Goal: Check status: Check status

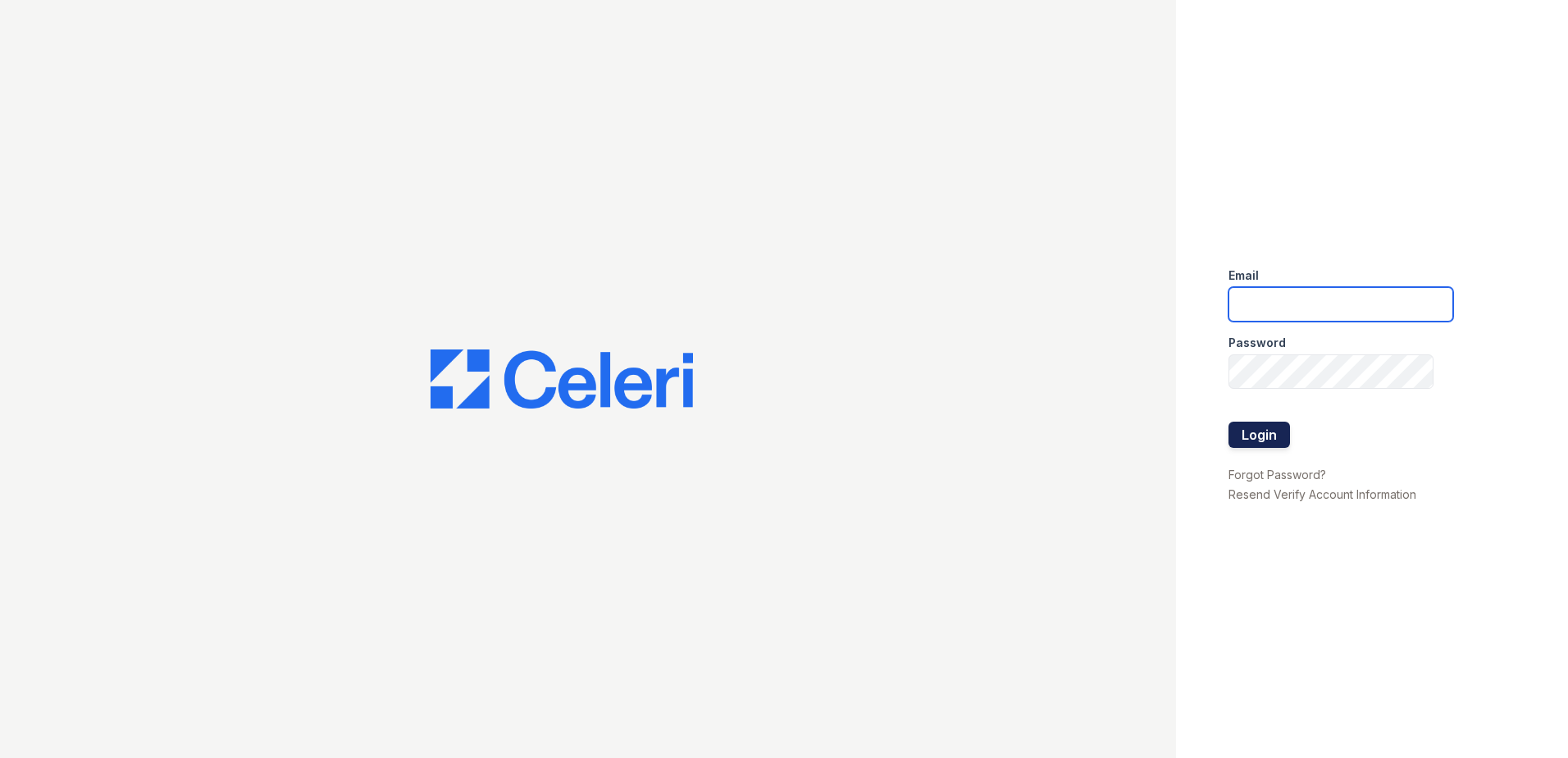
type input "ArriveMinnetonka@trinity-PM.com"
click at [1249, 437] on button "Login" at bounding box center [1259, 435] width 61 height 26
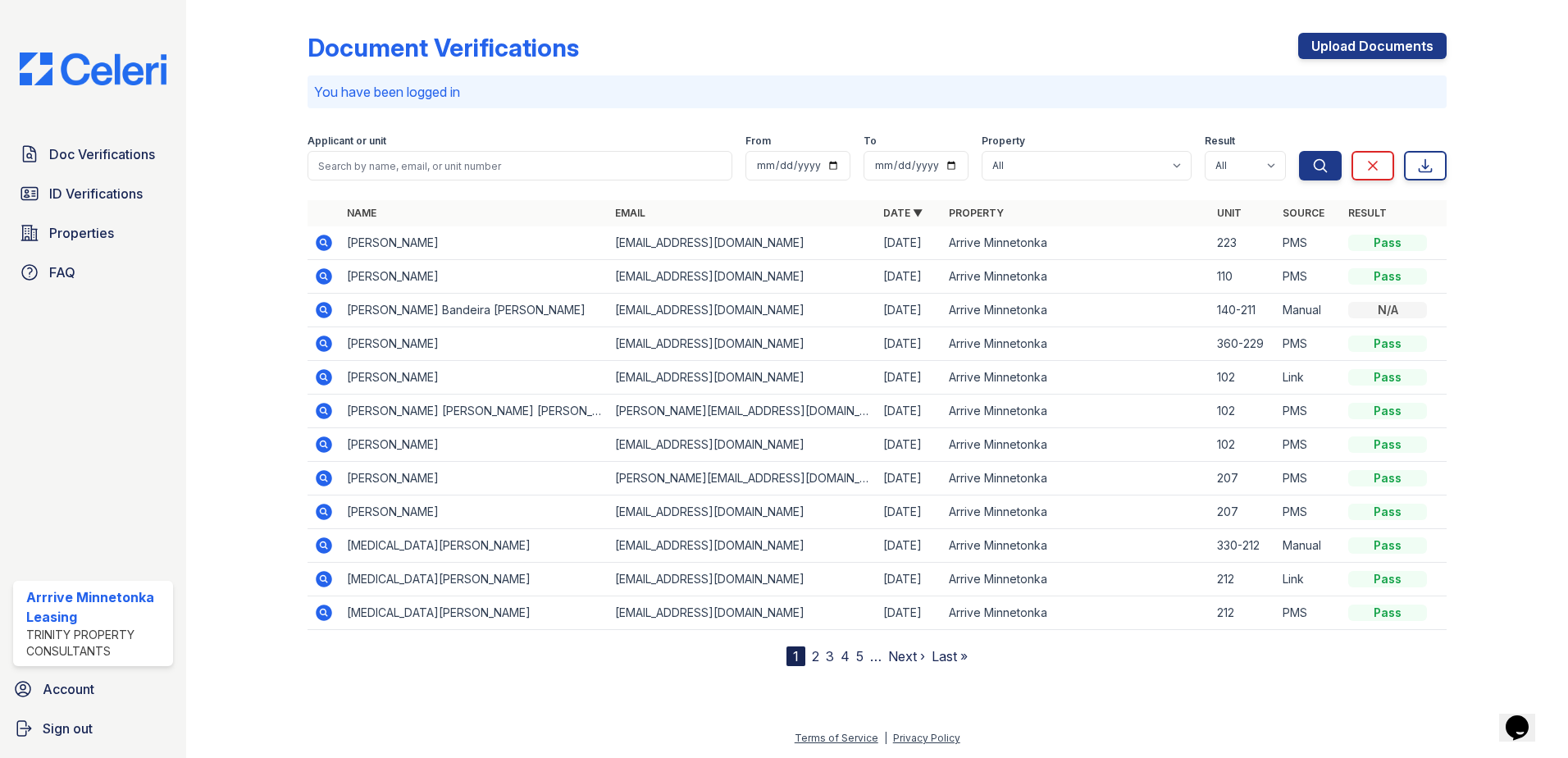
click at [320, 242] on icon at bounding box center [323, 242] width 20 height 20
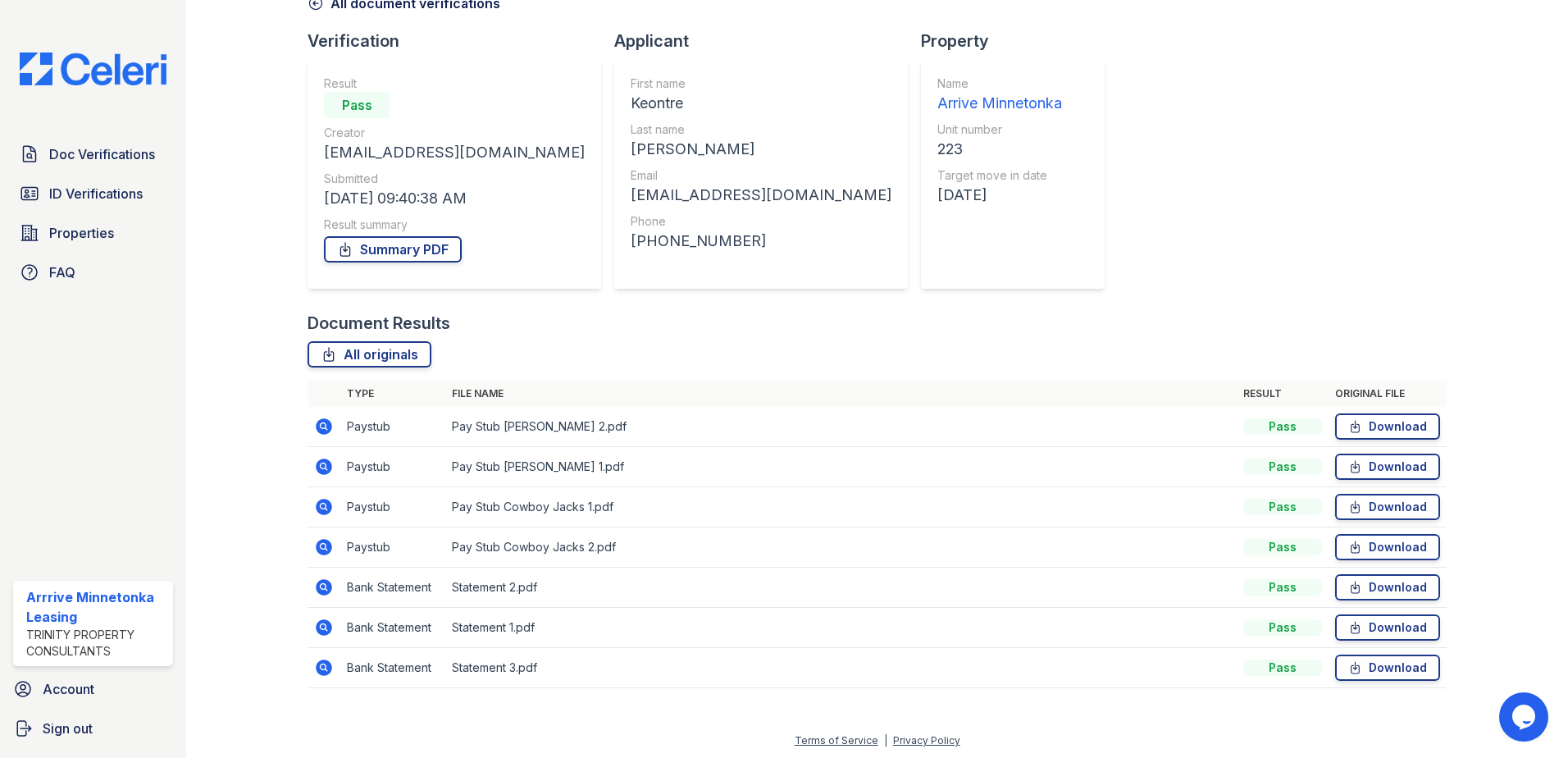
scroll to position [95, 0]
click at [326, 547] on icon at bounding box center [323, 544] width 20 height 20
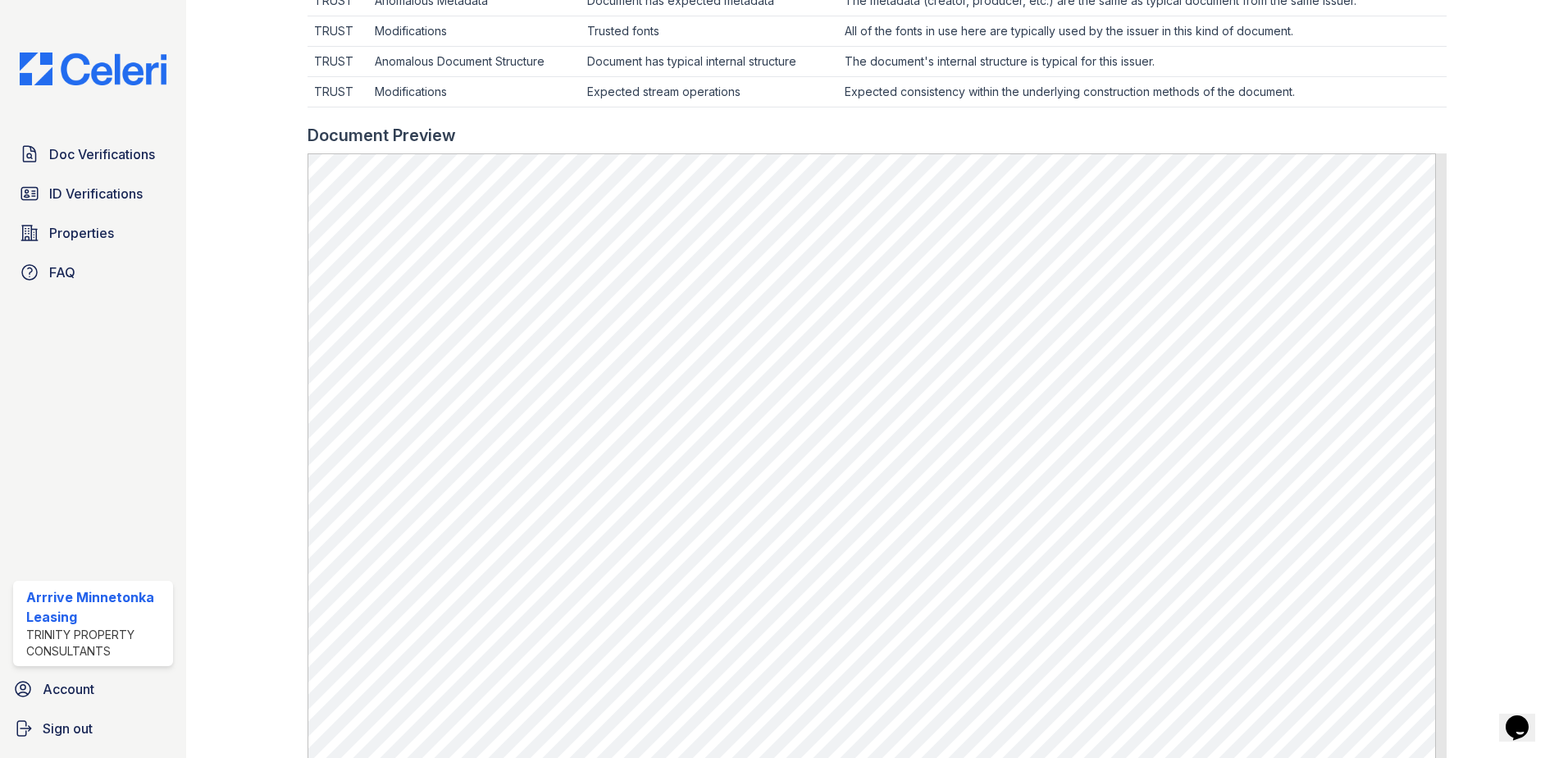
scroll to position [574, 0]
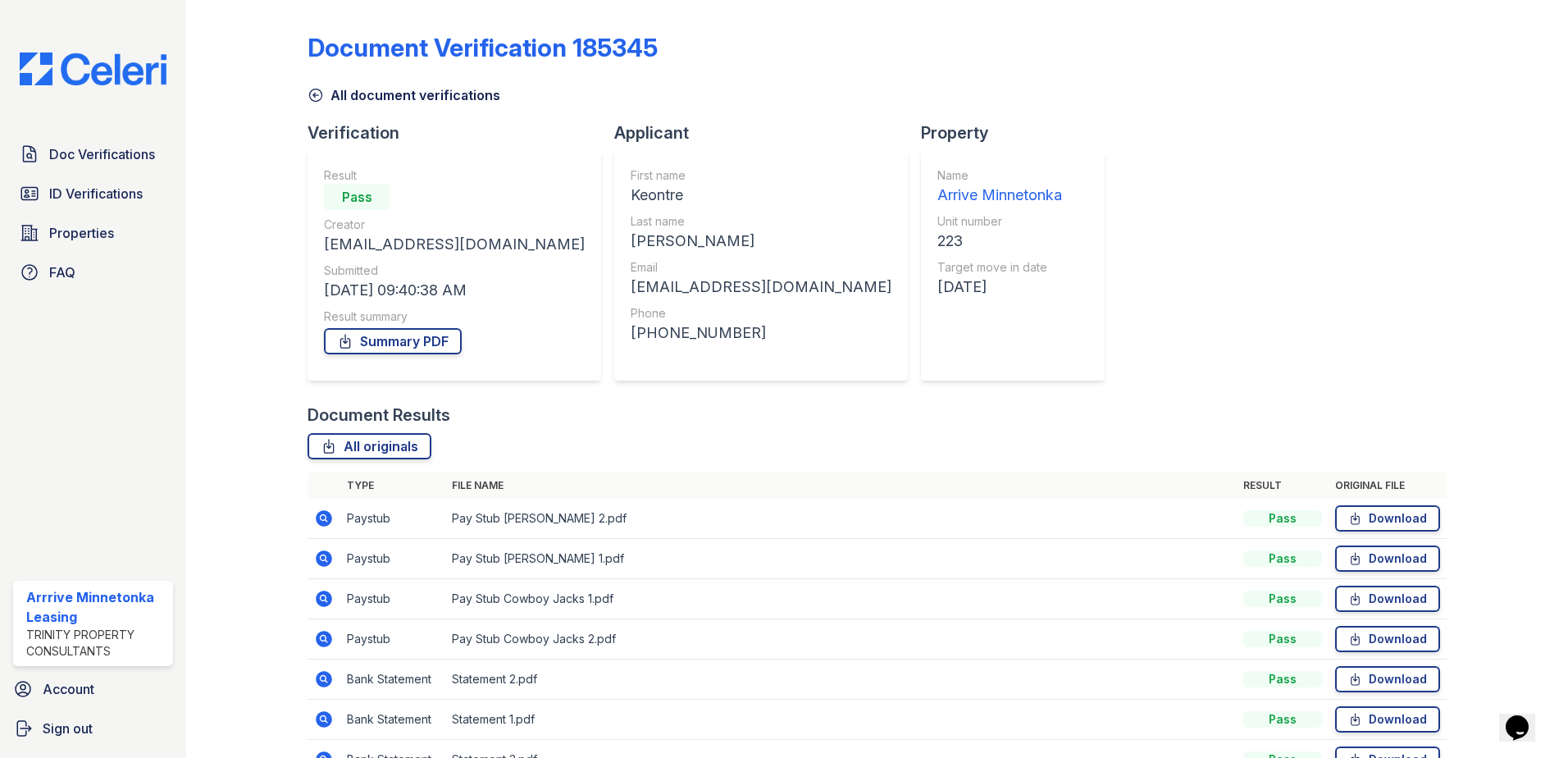
click at [328, 603] on icon at bounding box center [323, 598] width 16 height 16
click at [322, 552] on icon at bounding box center [323, 558] width 16 height 16
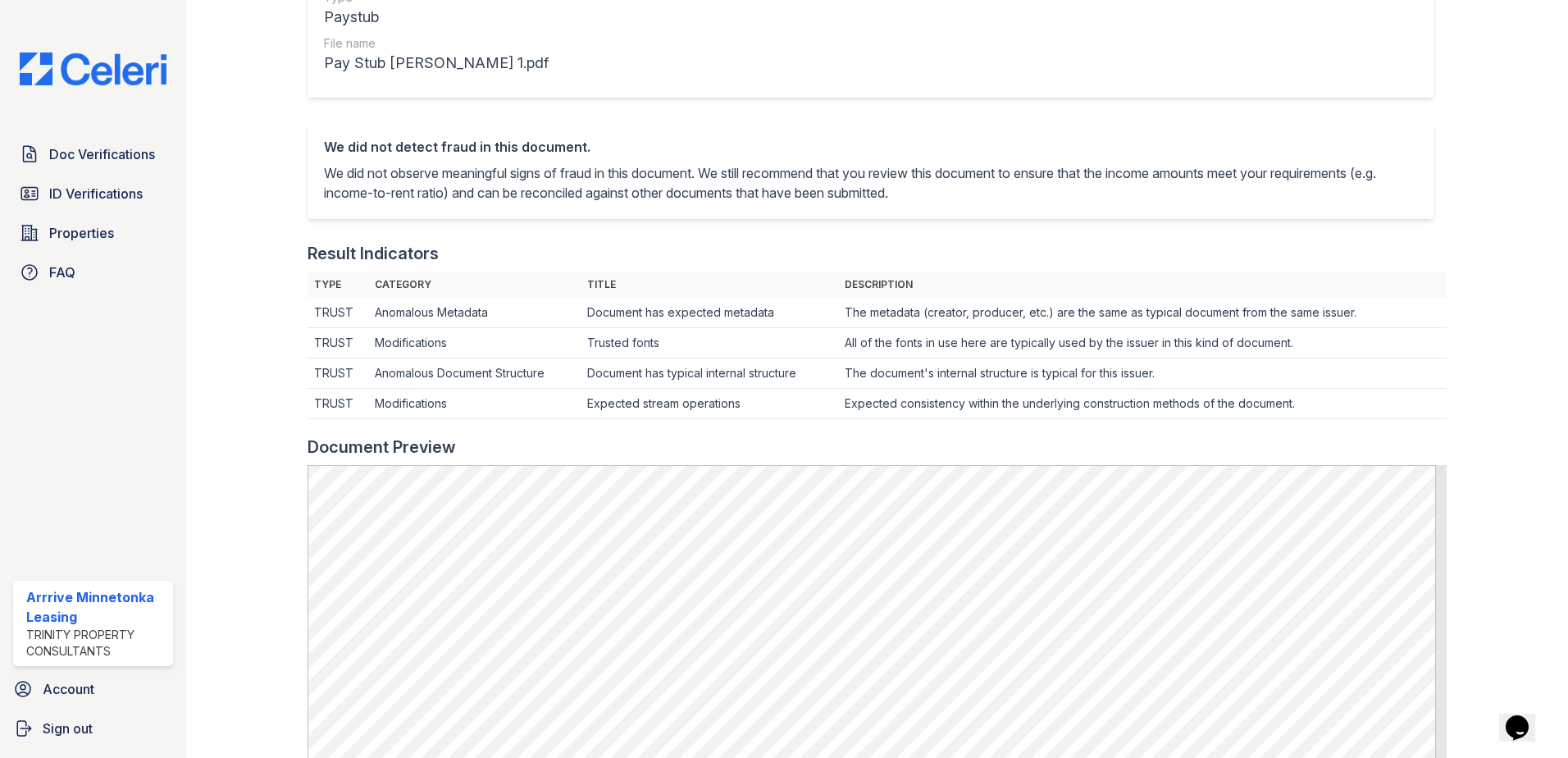
scroll to position [328, 0]
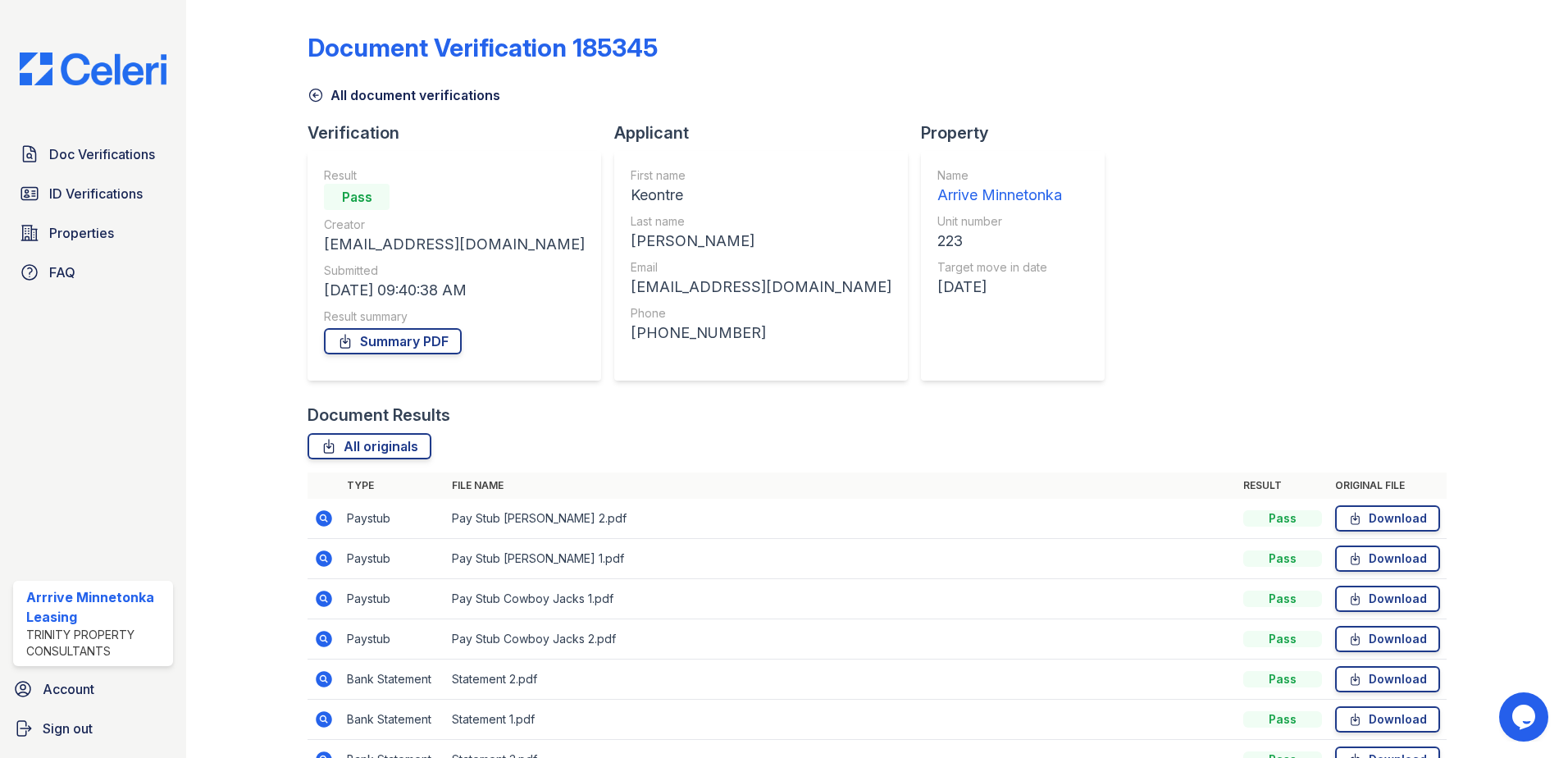
click at [319, 517] on icon at bounding box center [323, 518] width 16 height 16
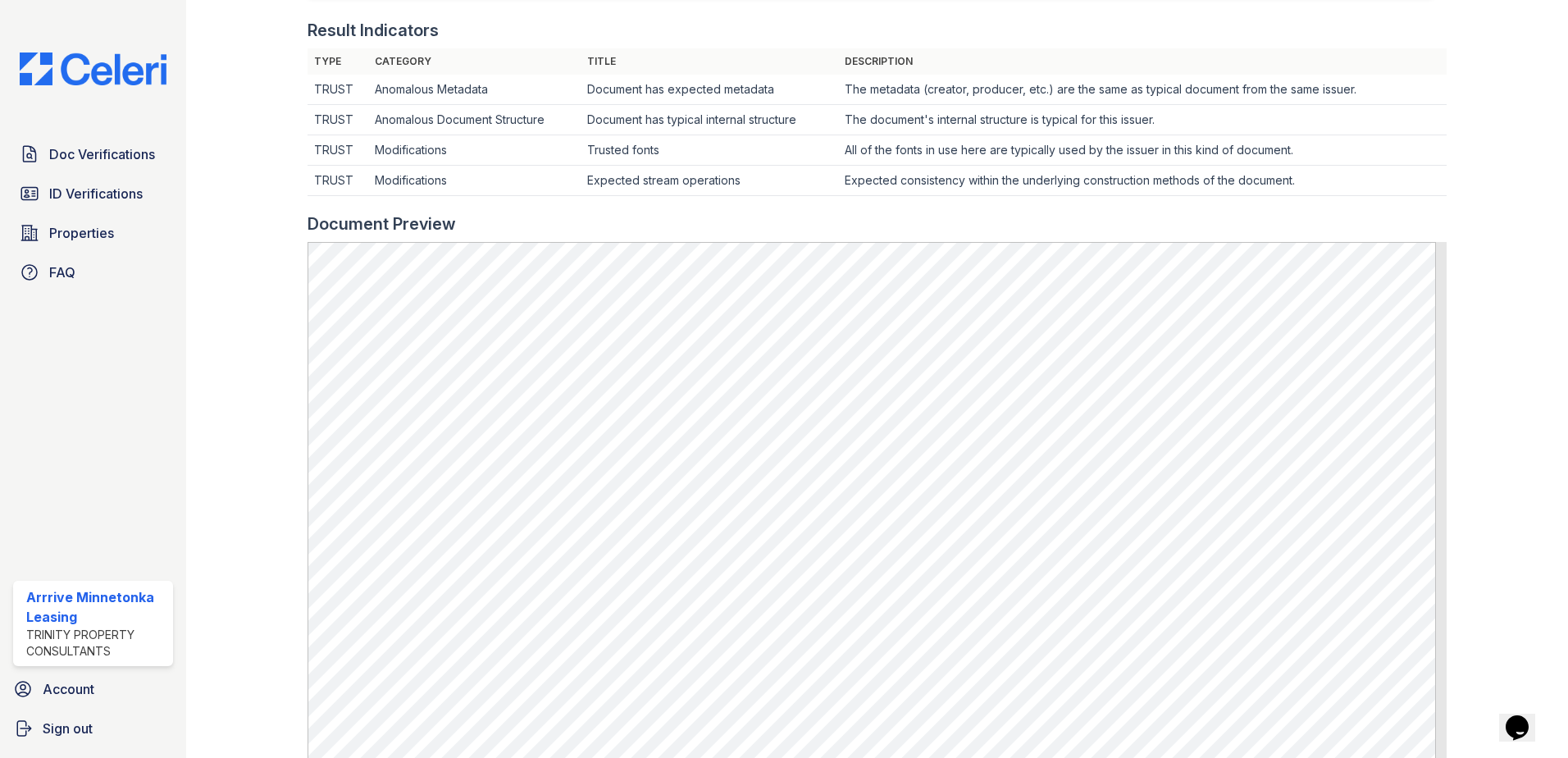
scroll to position [492, 0]
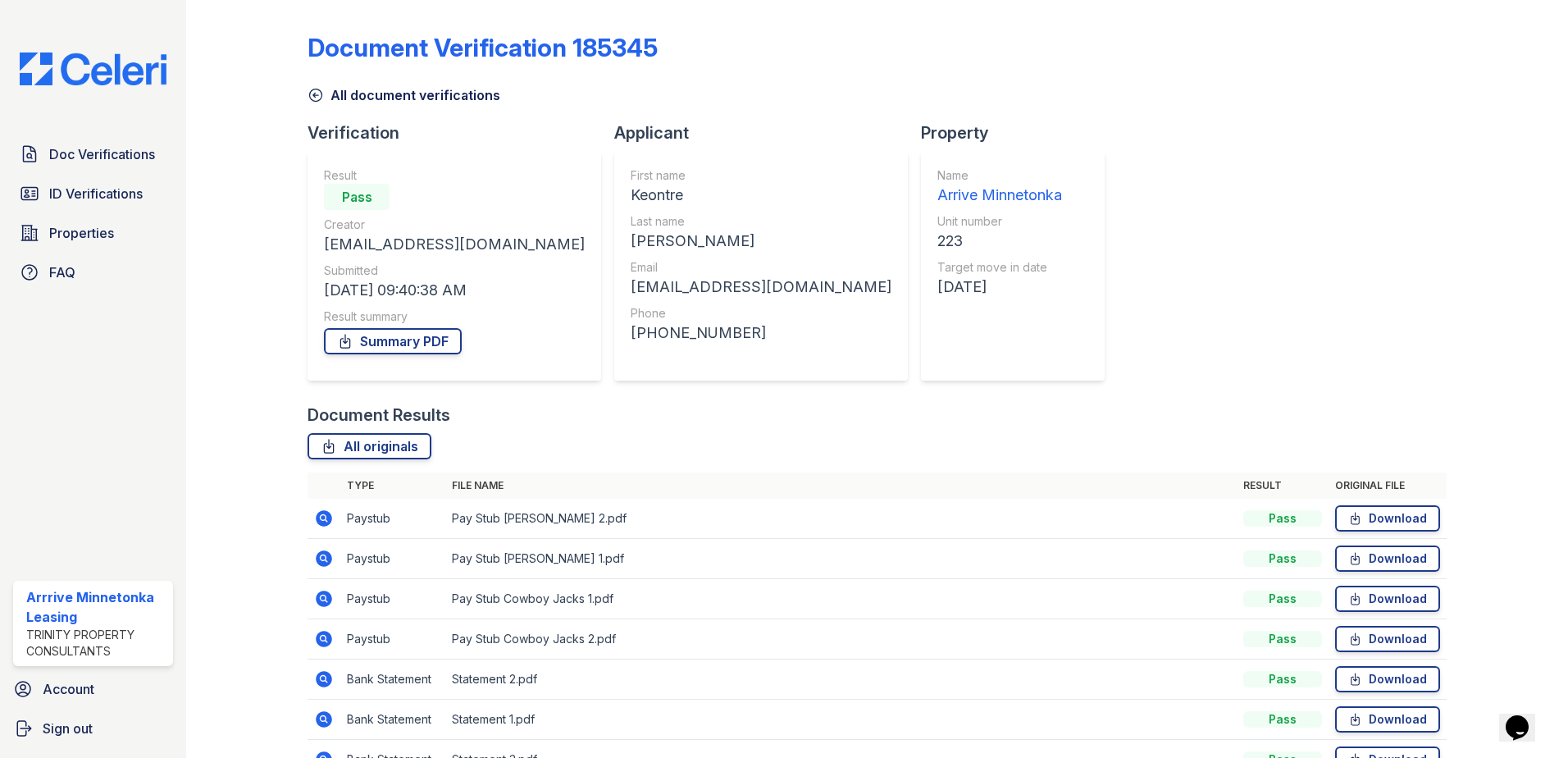
click at [325, 564] on icon at bounding box center [323, 558] width 16 height 16
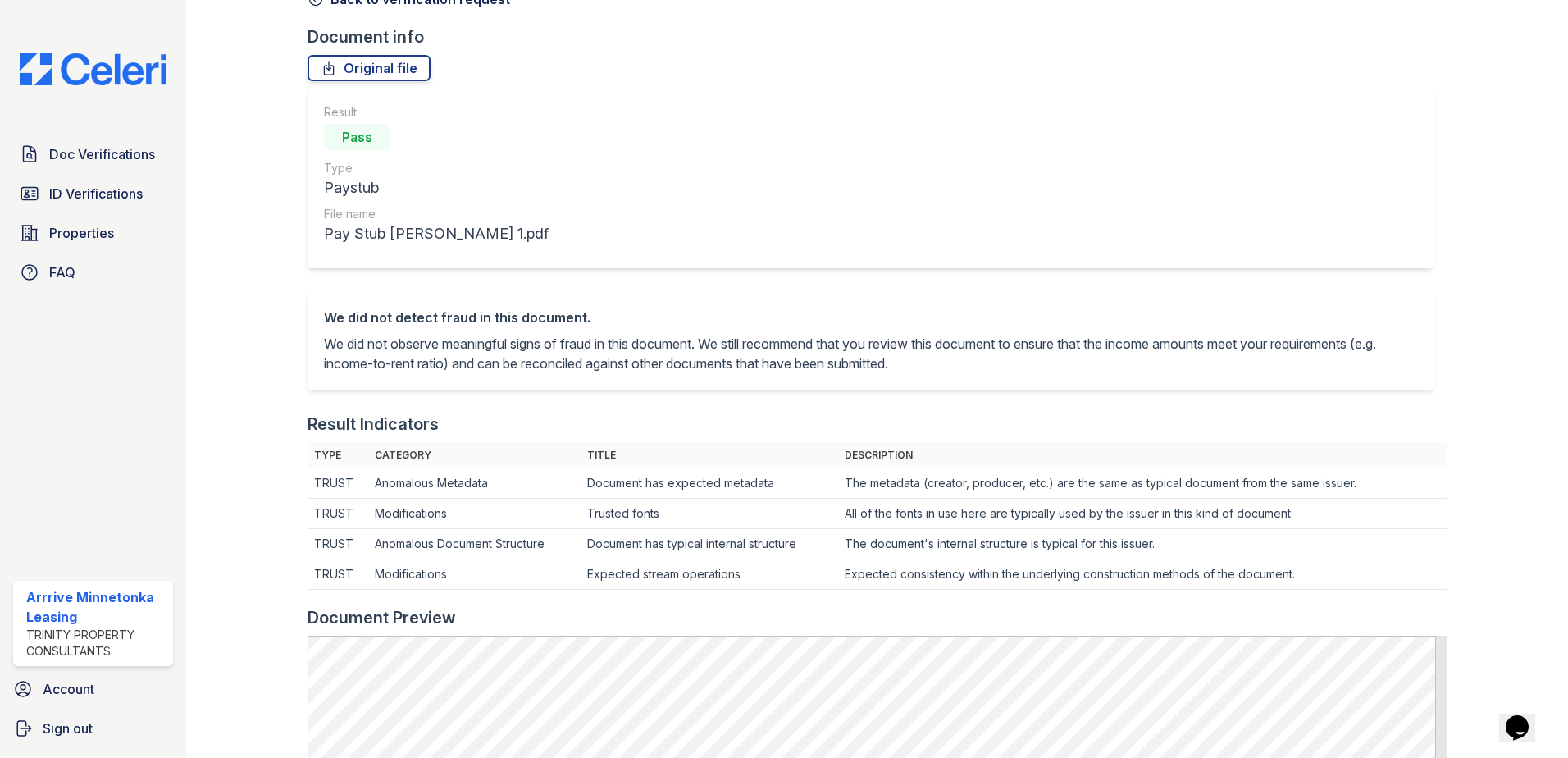
scroll to position [246, 0]
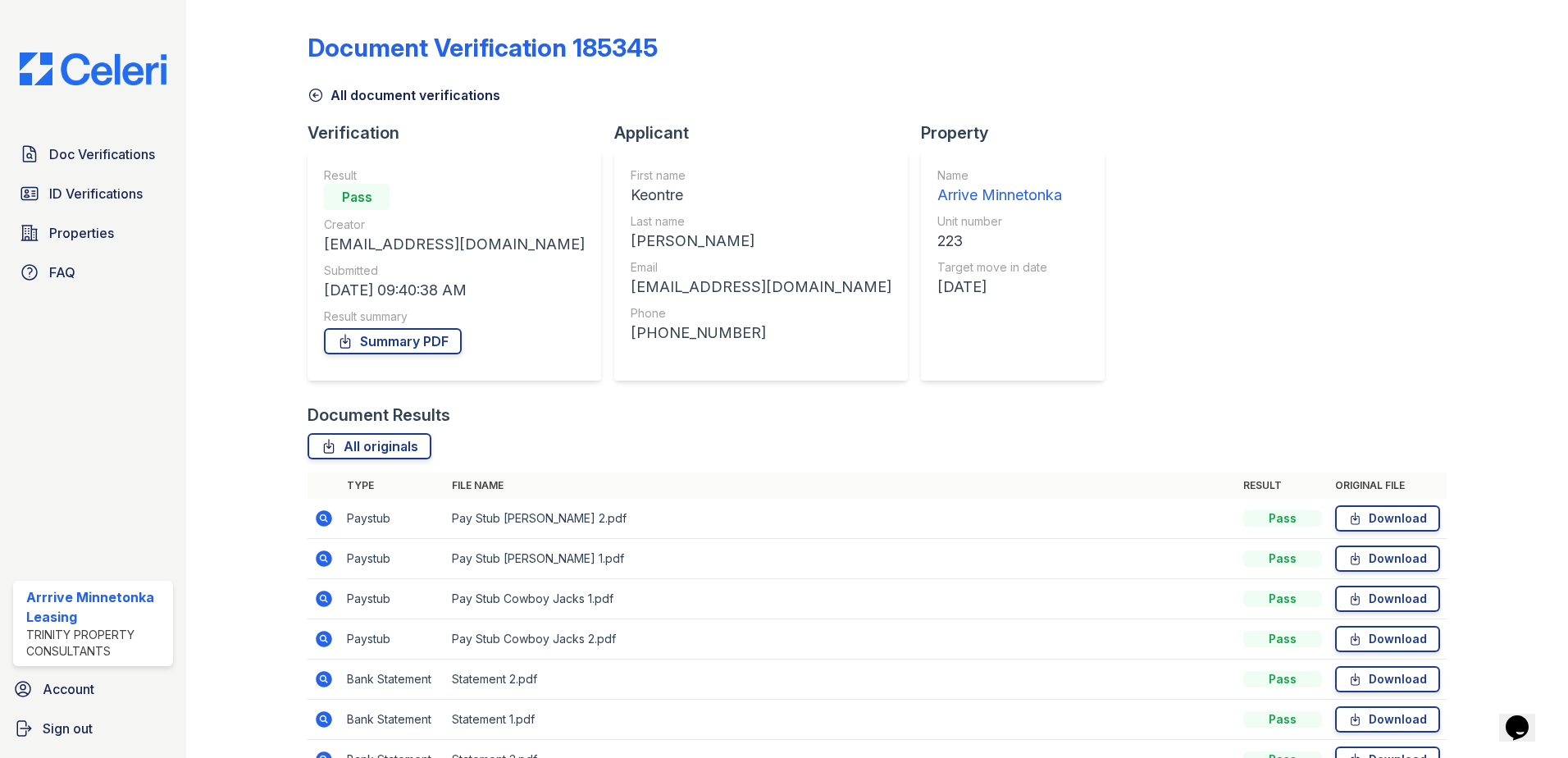
click at [322, 556] on icon at bounding box center [322, 557] width 4 height 4
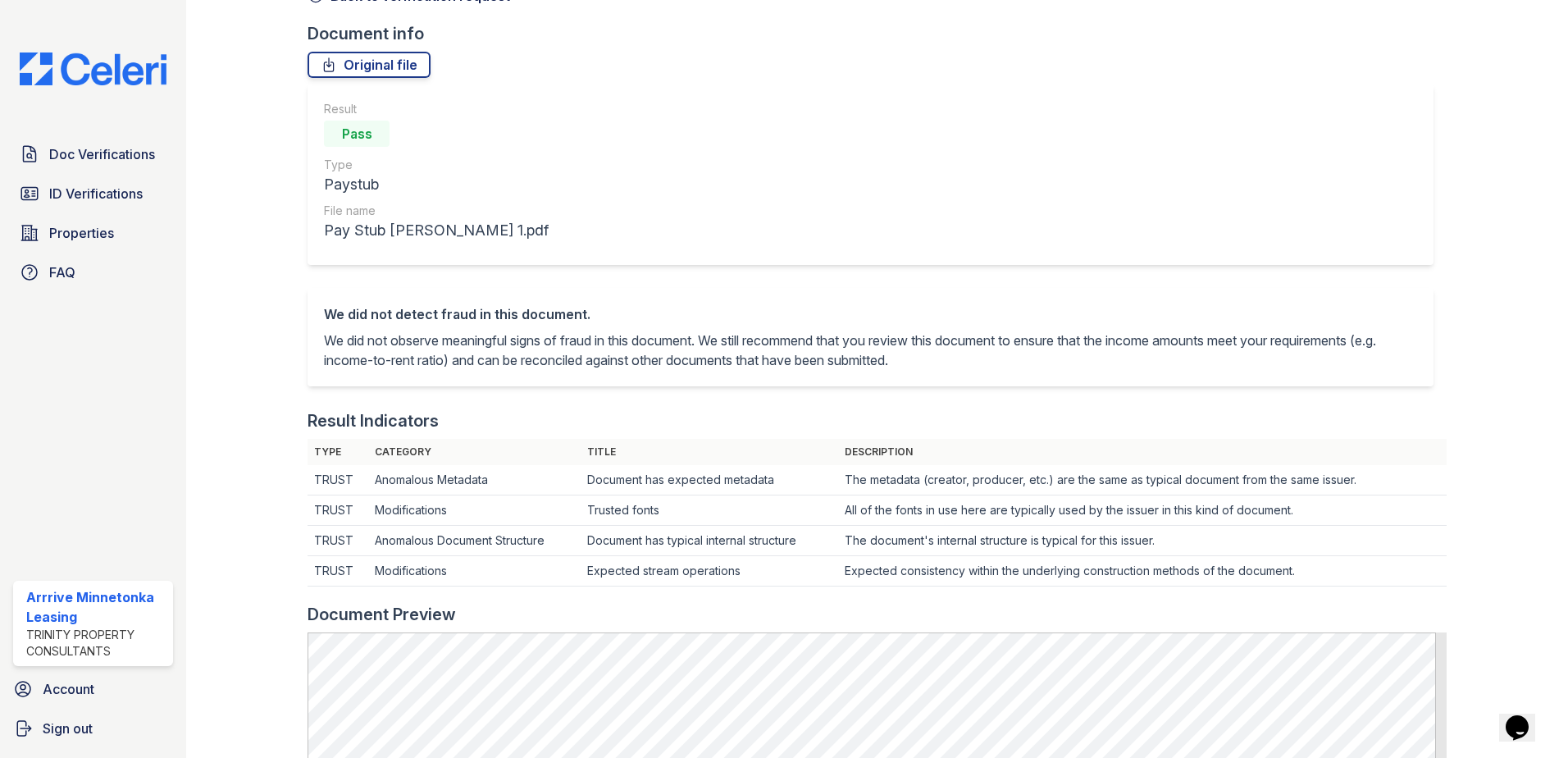
scroll to position [246, 0]
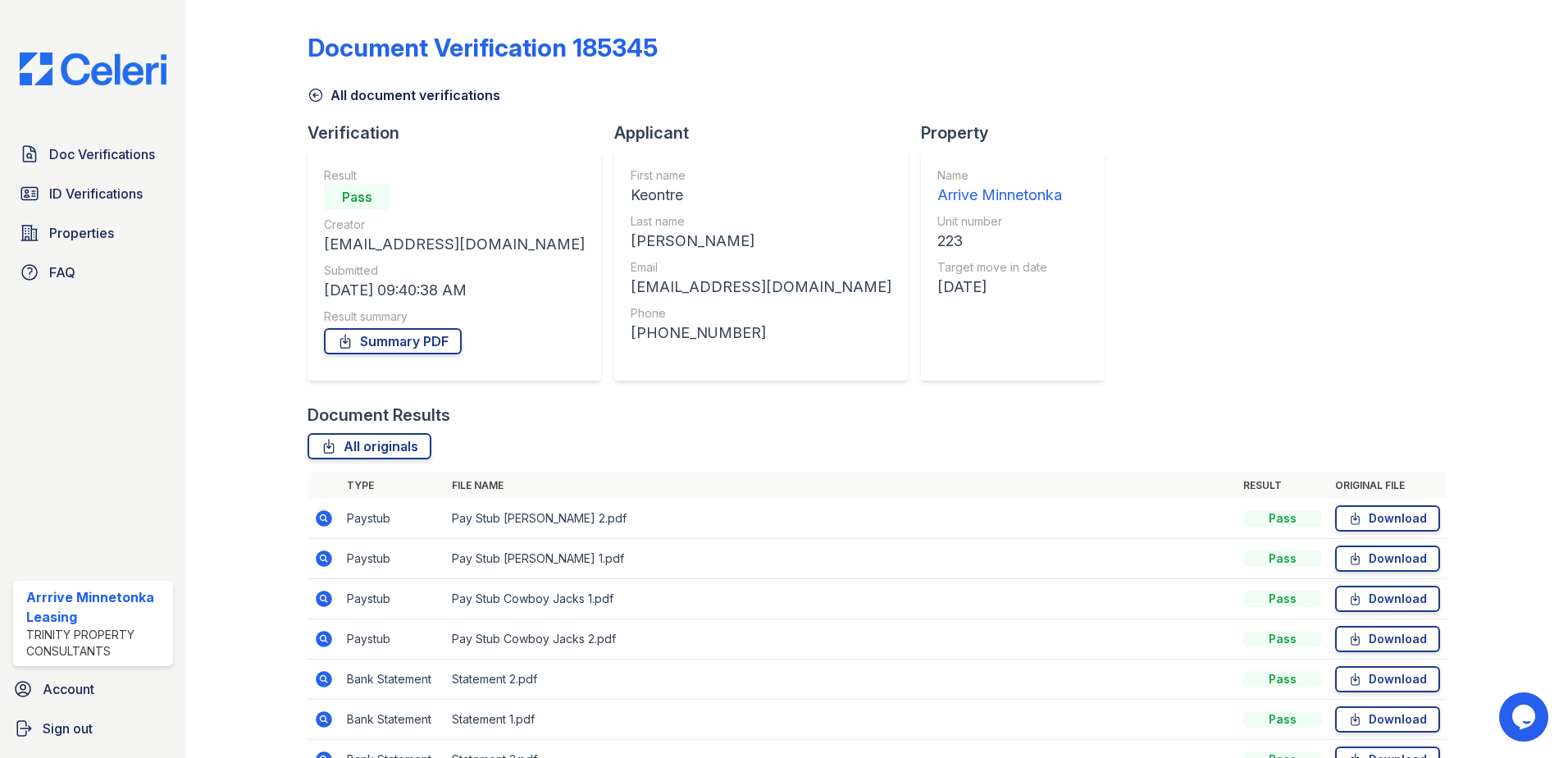
click at [319, 519] on icon at bounding box center [323, 518] width 16 height 16
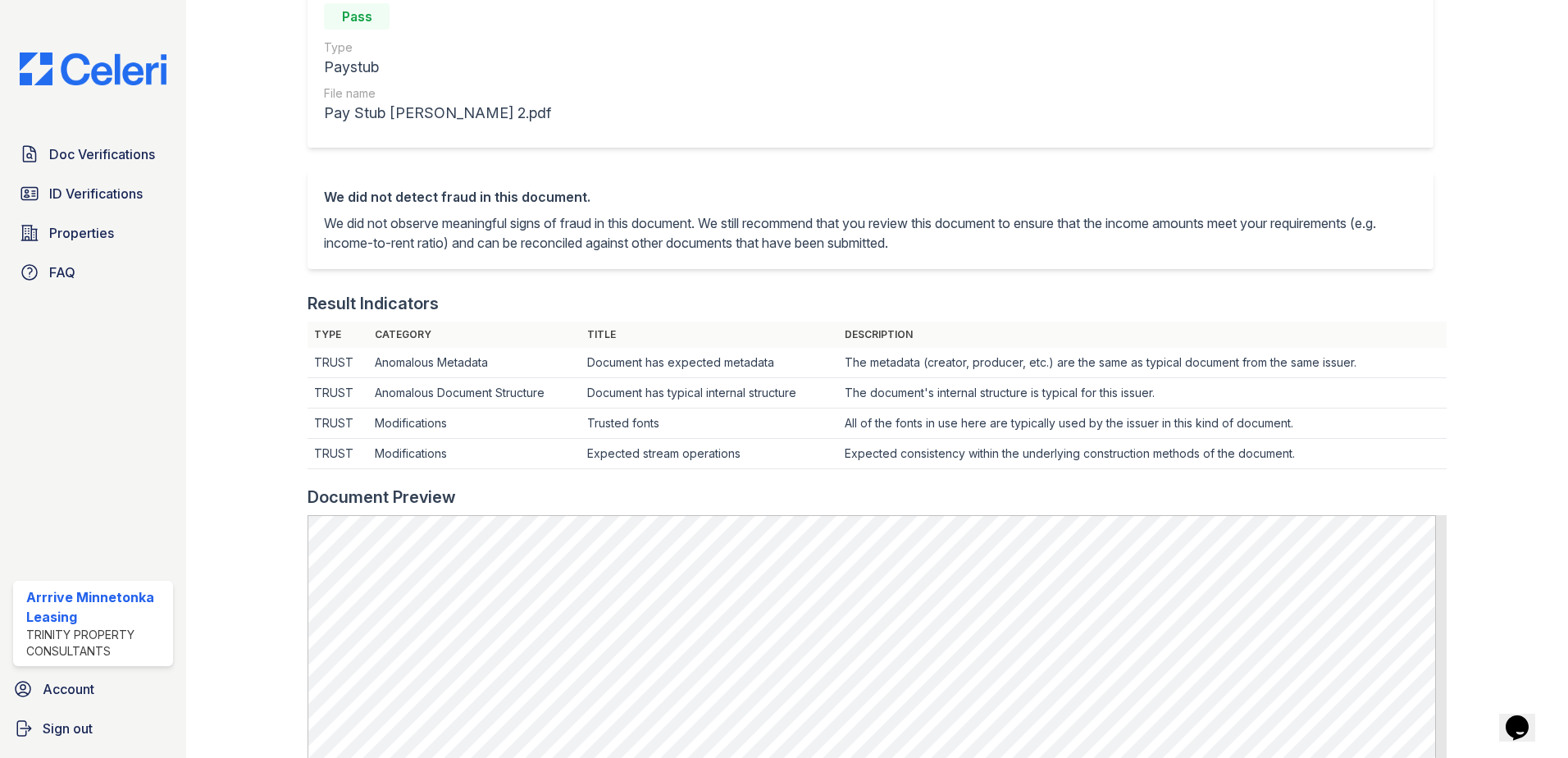
scroll to position [214, 0]
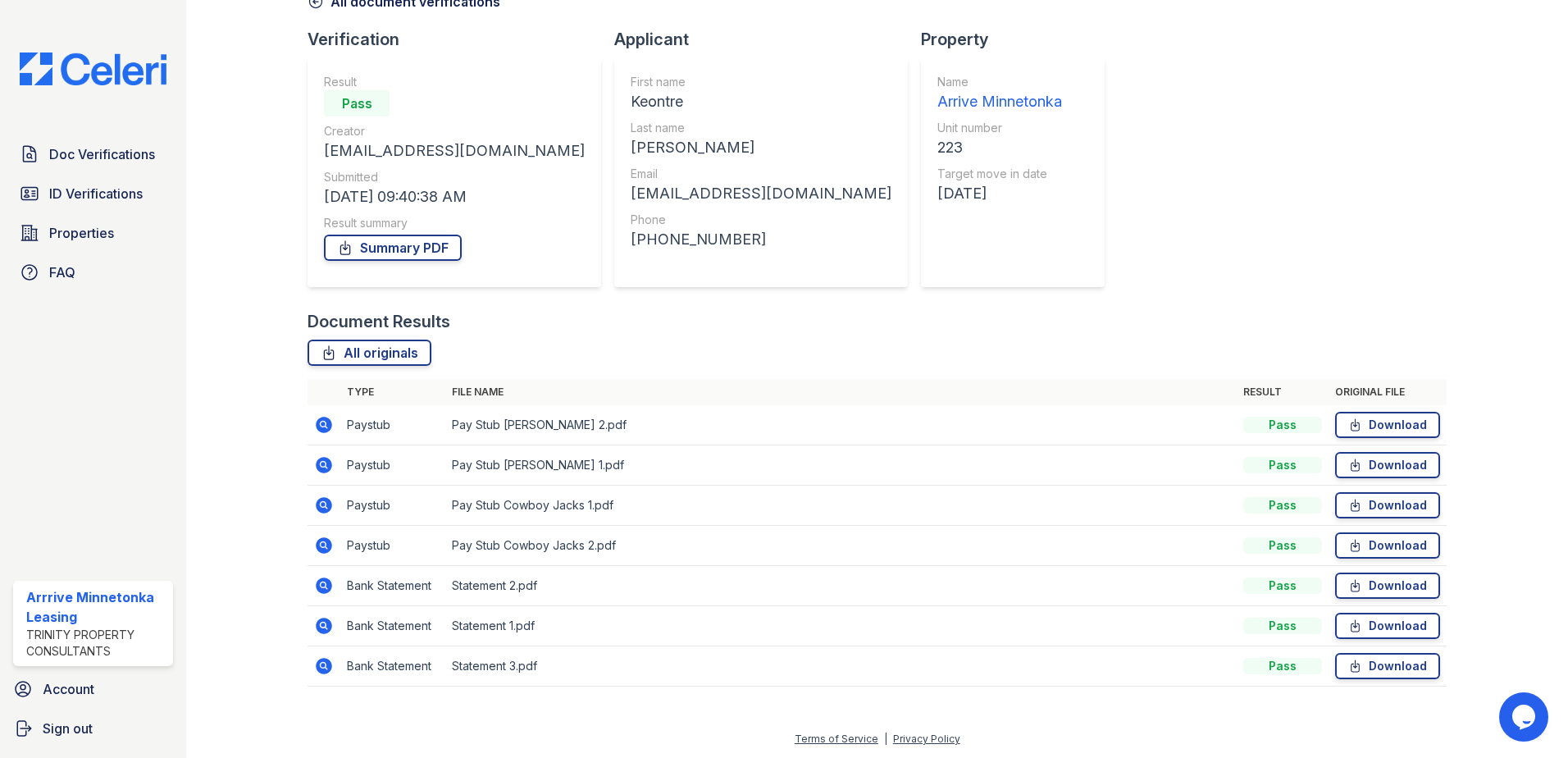
scroll to position [95, 0]
click at [319, 586] on icon at bounding box center [323, 584] width 16 height 16
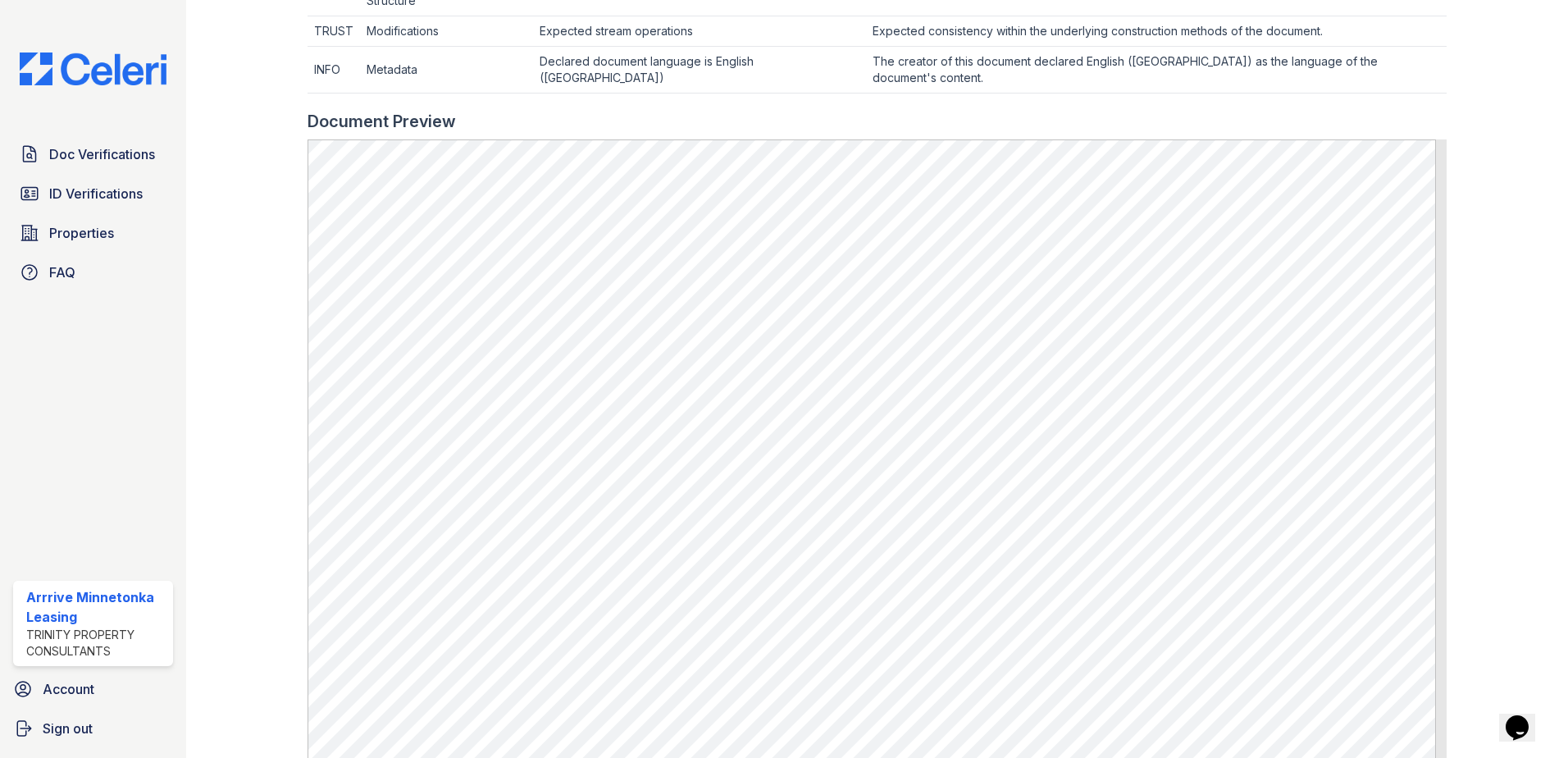
scroll to position [738, 0]
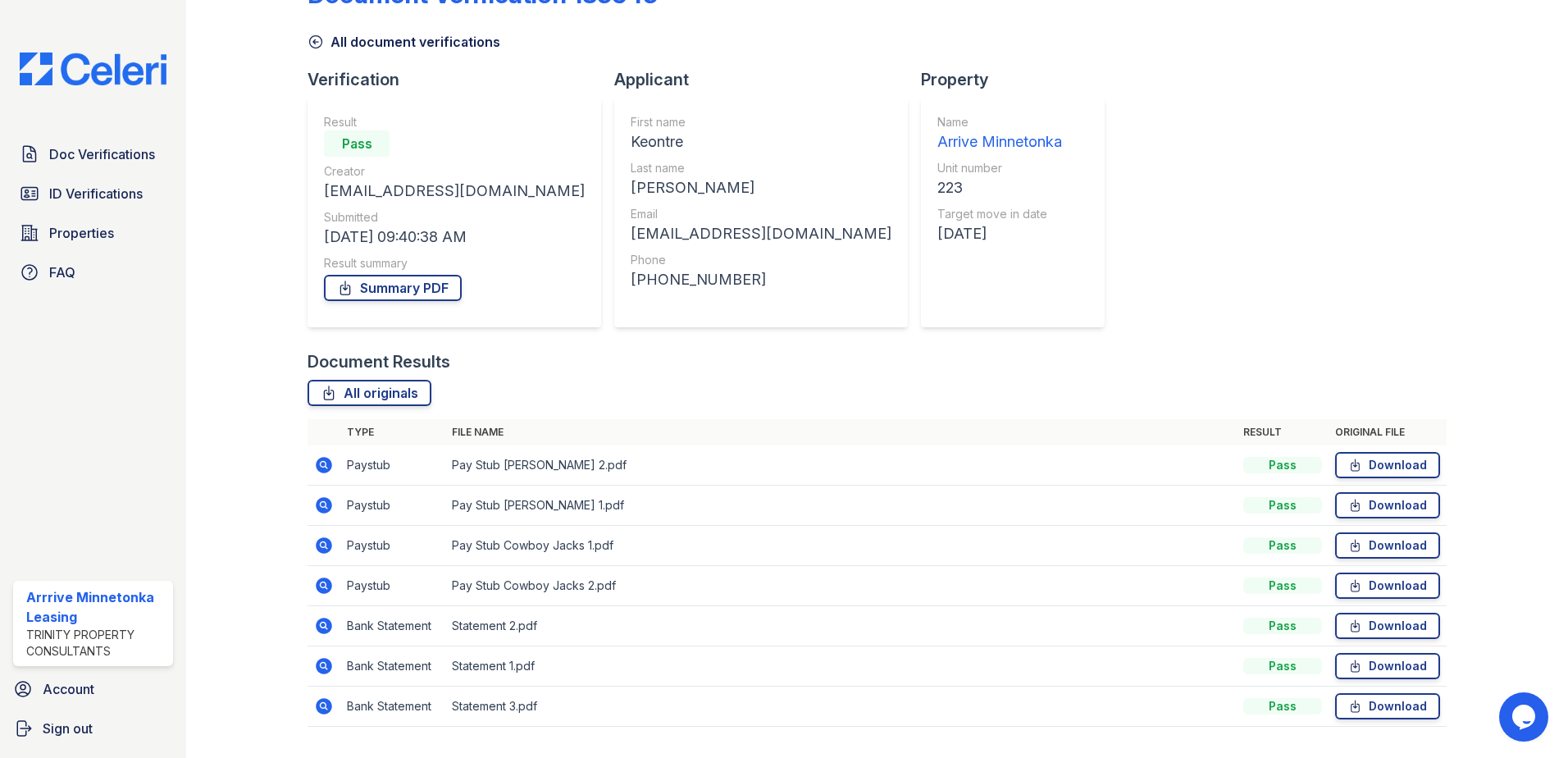
scroll to position [82, 0]
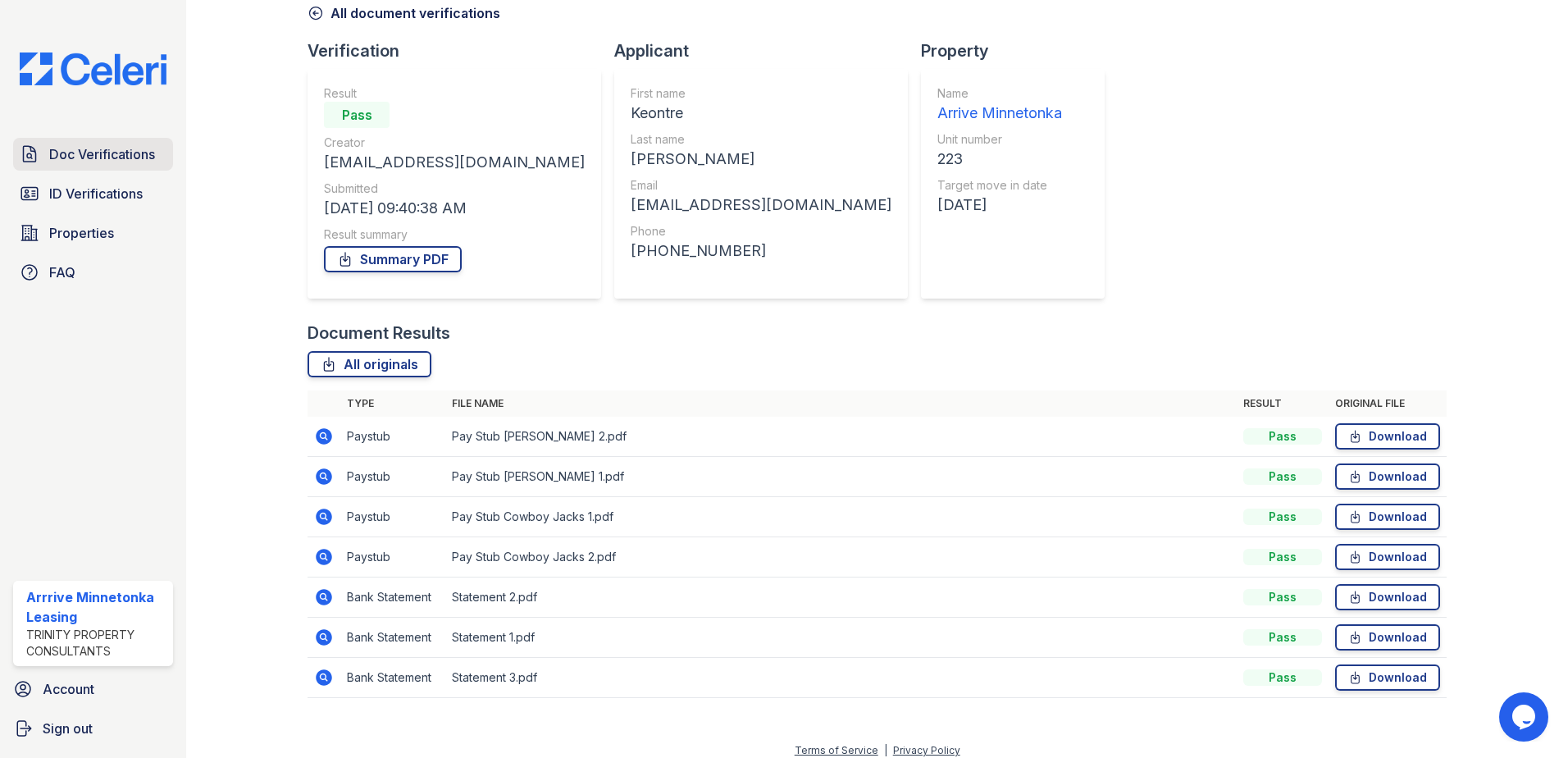
click at [60, 149] on span "Doc Verifications" at bounding box center [102, 154] width 106 height 20
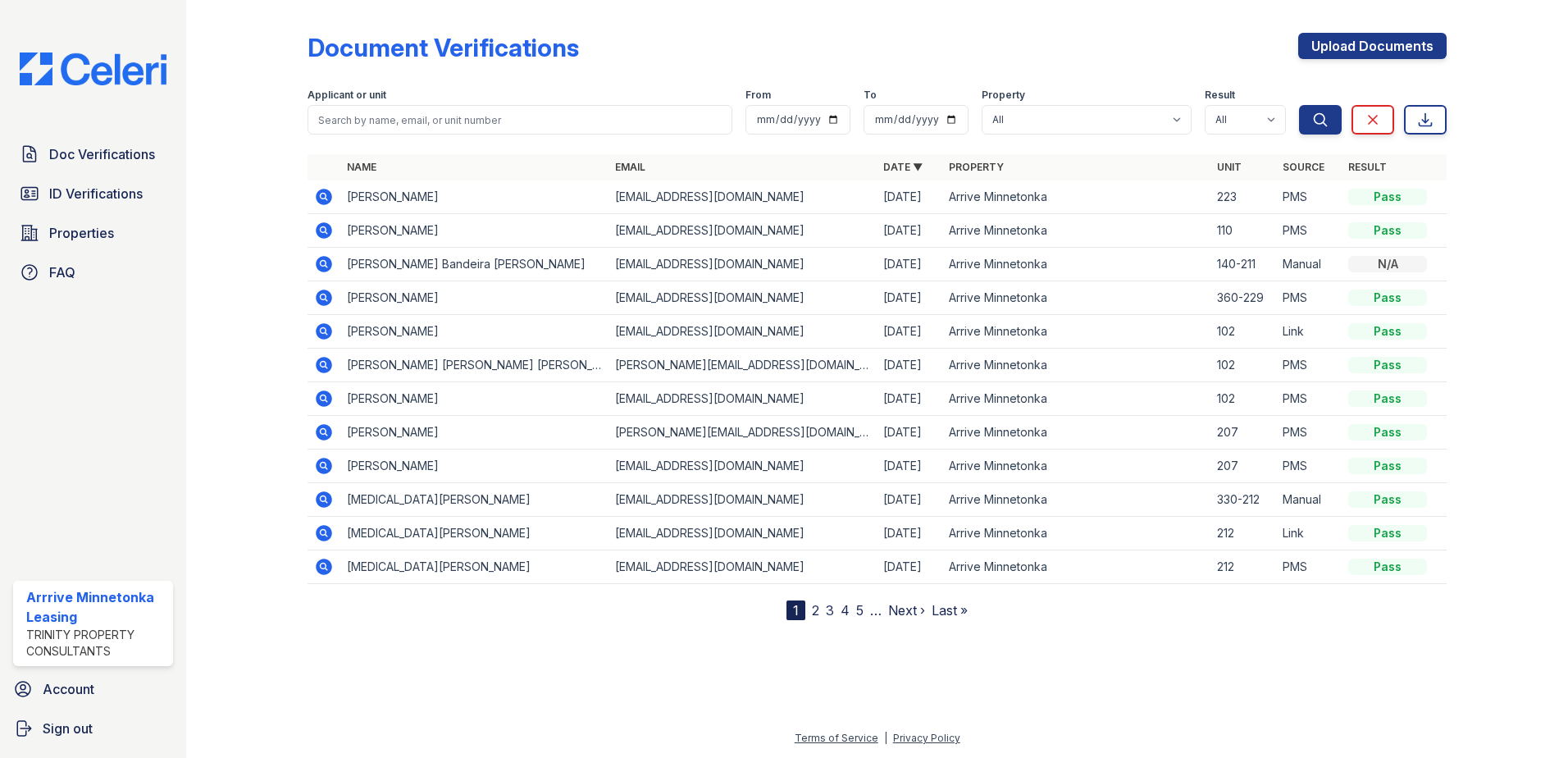
click at [324, 192] on icon at bounding box center [323, 197] width 16 height 16
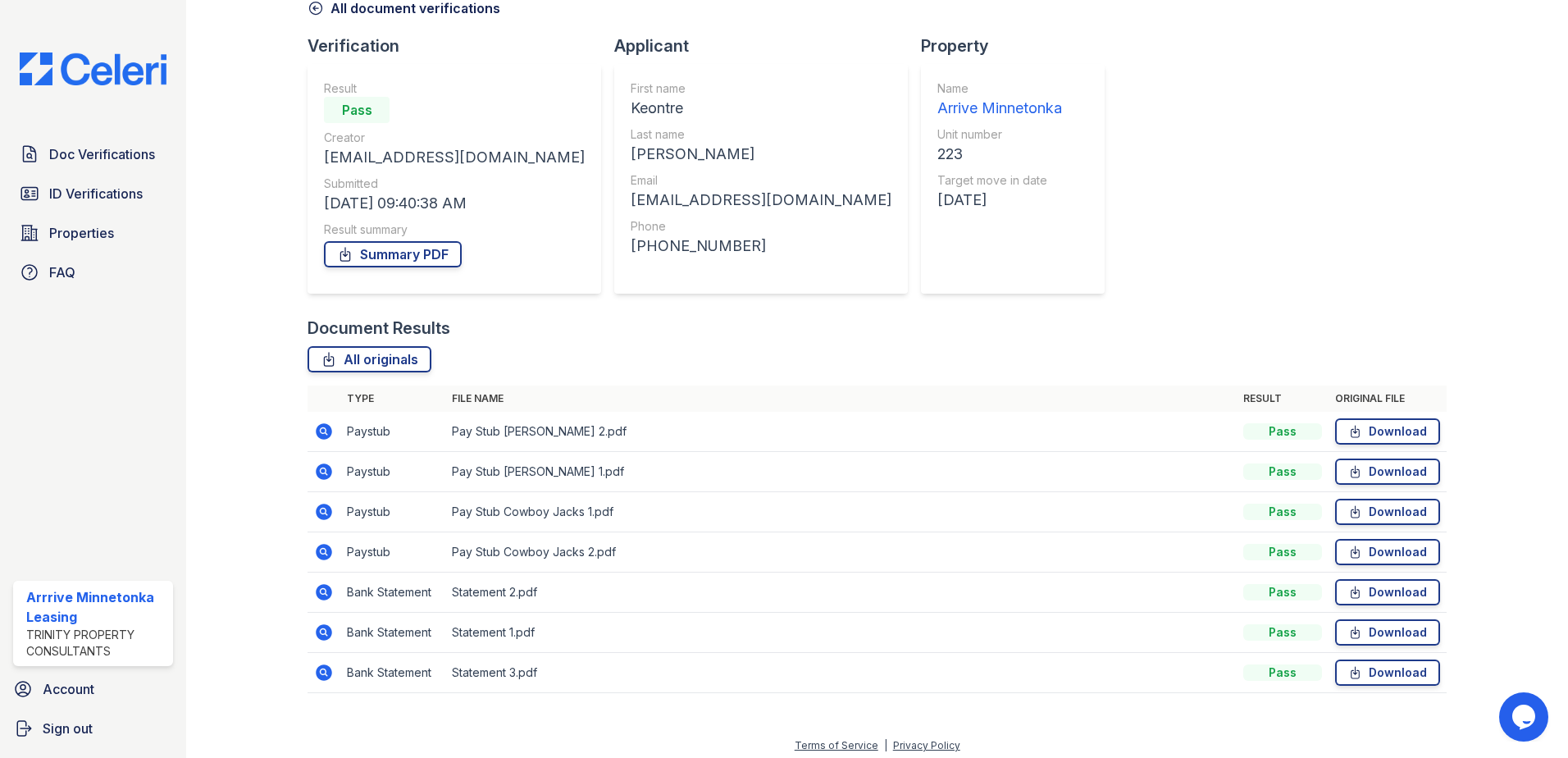
scroll to position [95, 0]
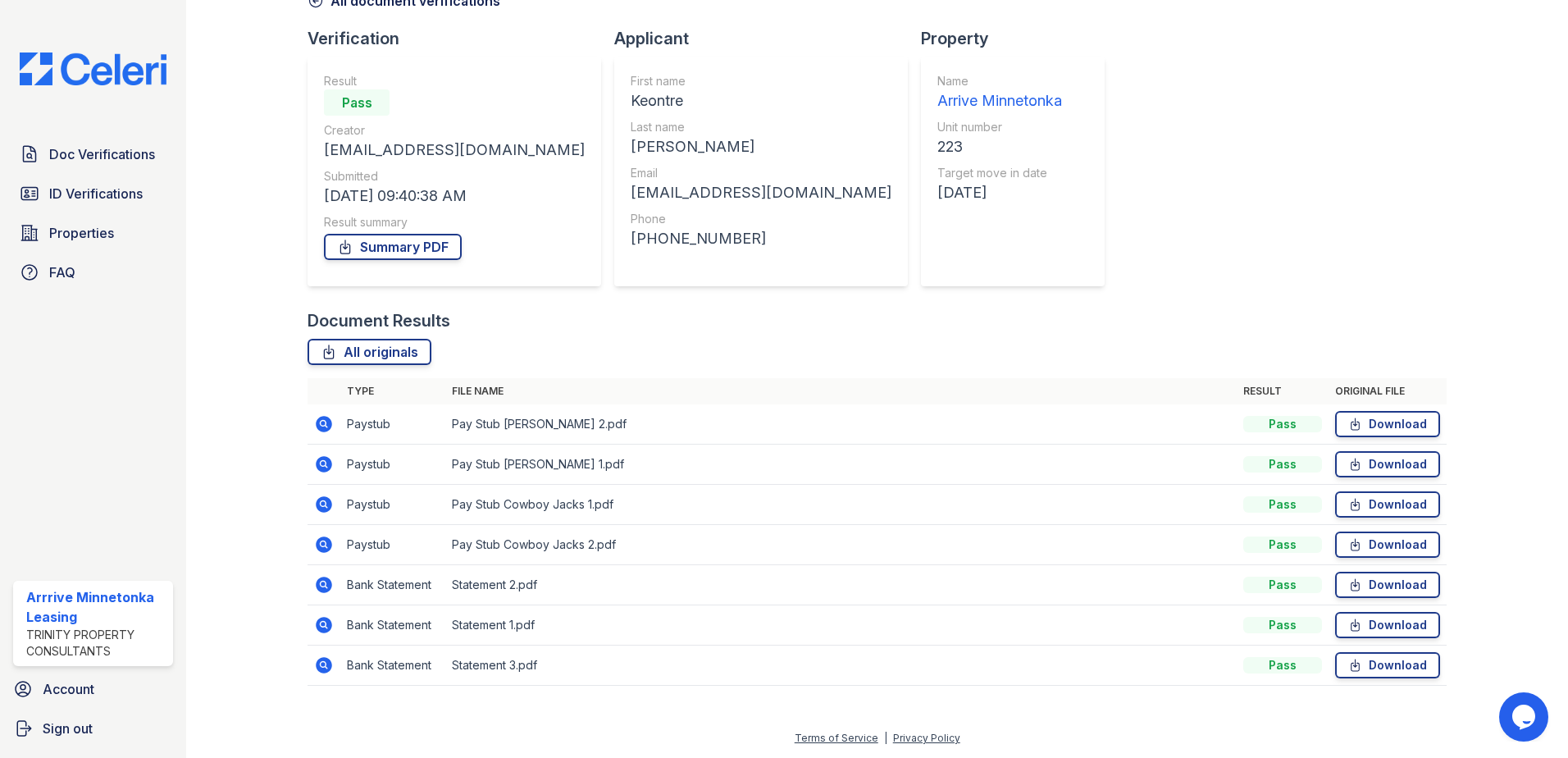
click at [325, 627] on icon at bounding box center [323, 625] width 20 height 20
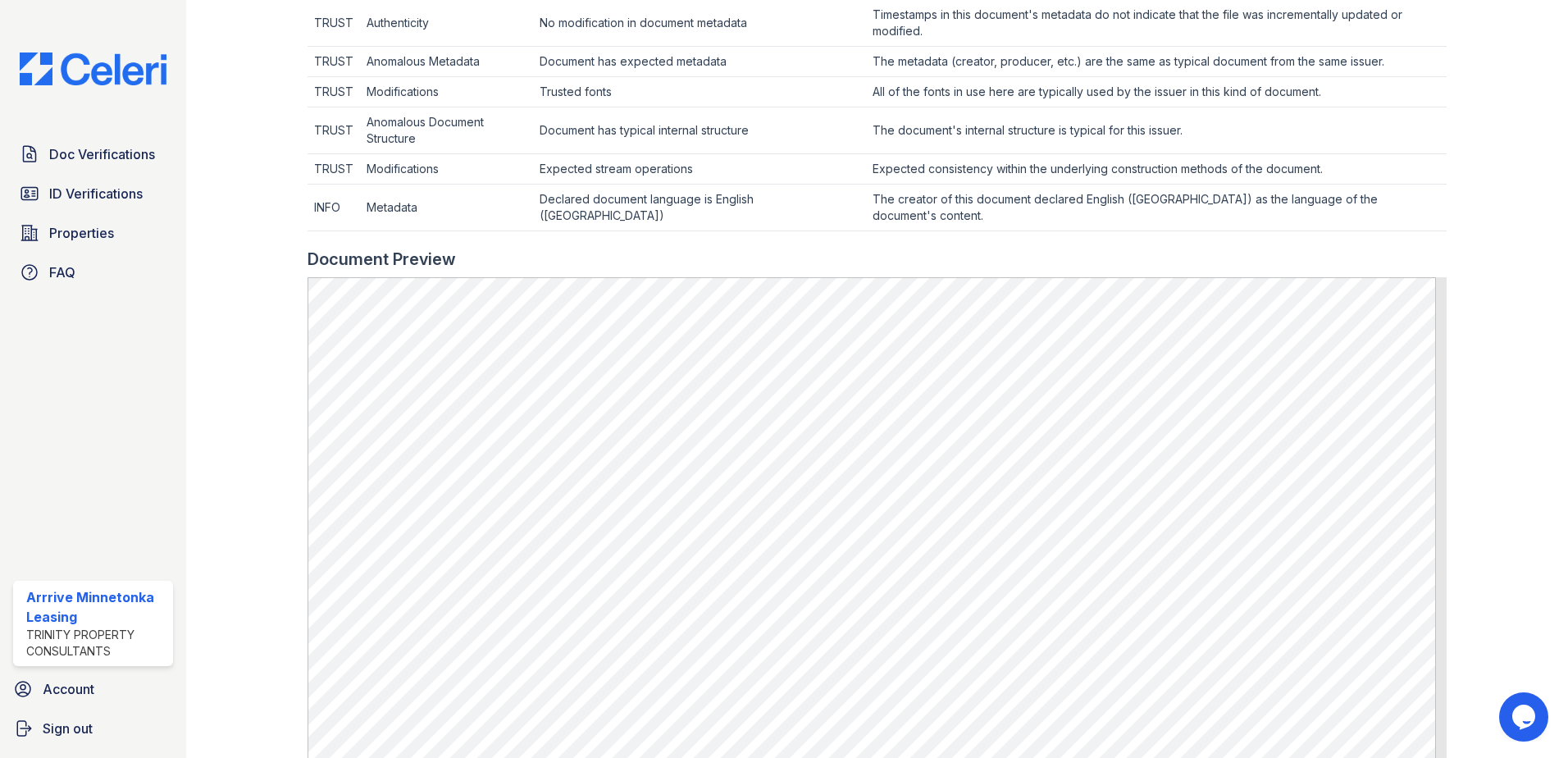
scroll to position [574, 0]
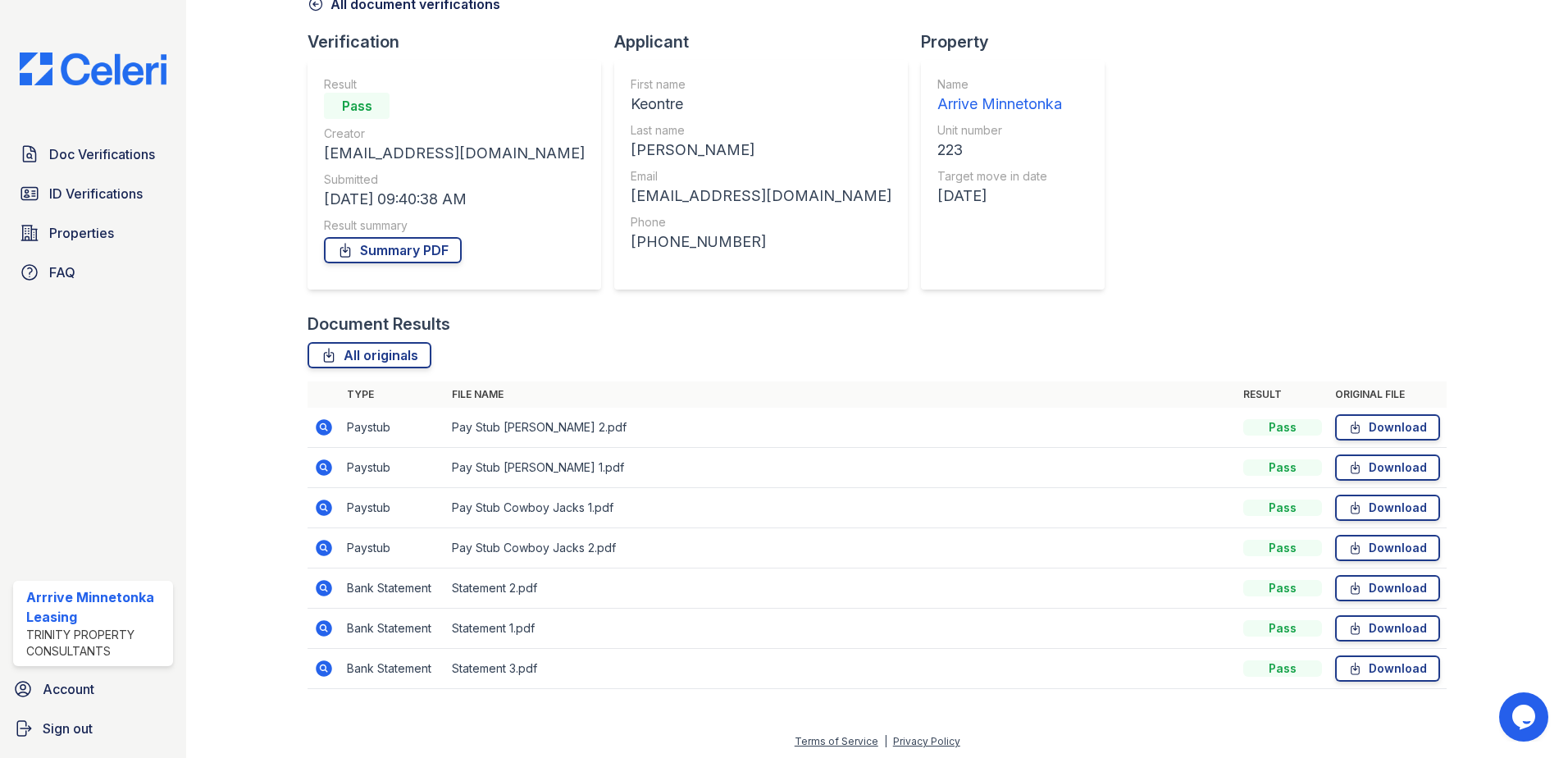
scroll to position [95, 0]
click at [320, 627] on icon at bounding box center [323, 625] width 20 height 20
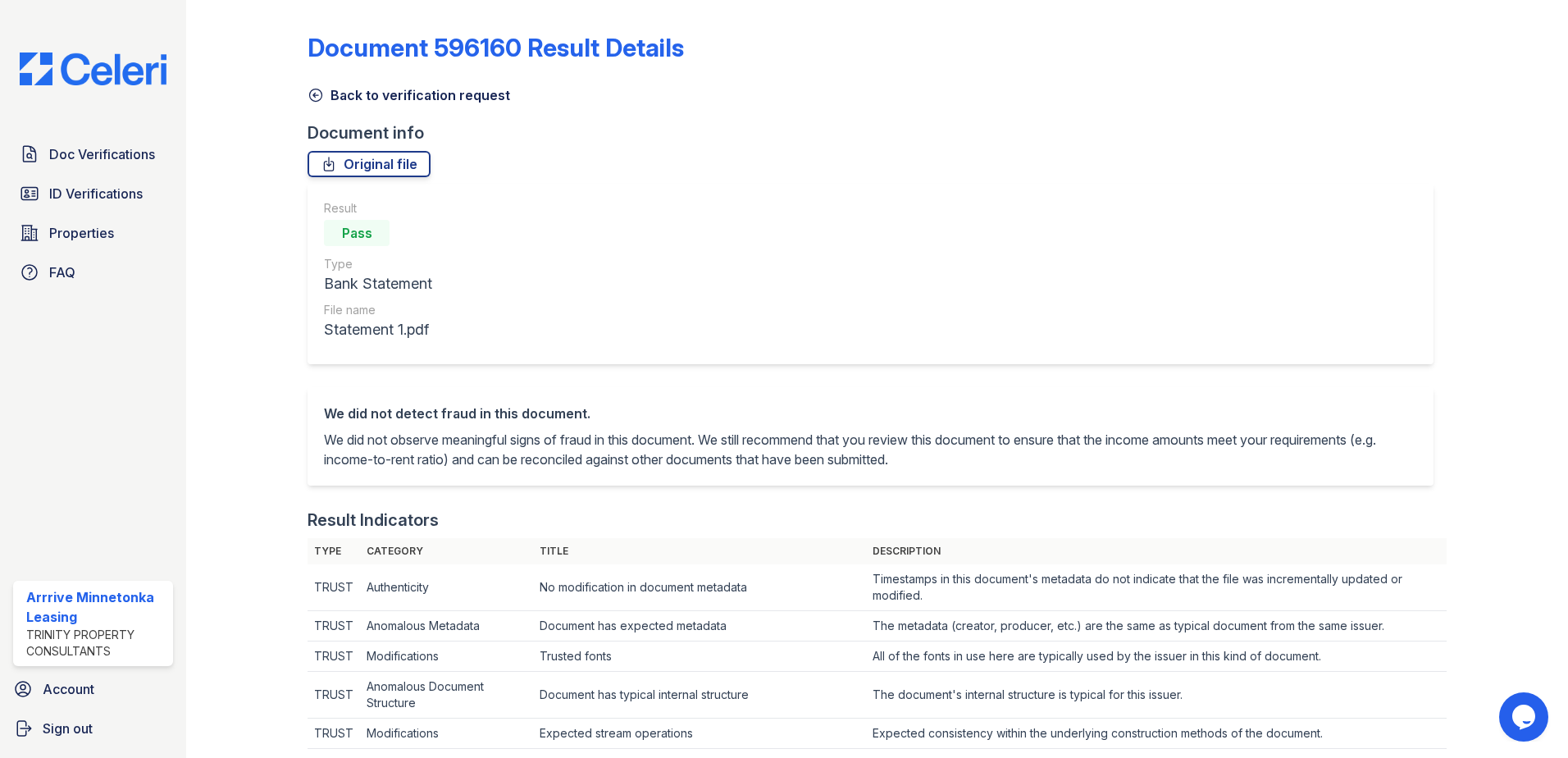
scroll to position [656, 0]
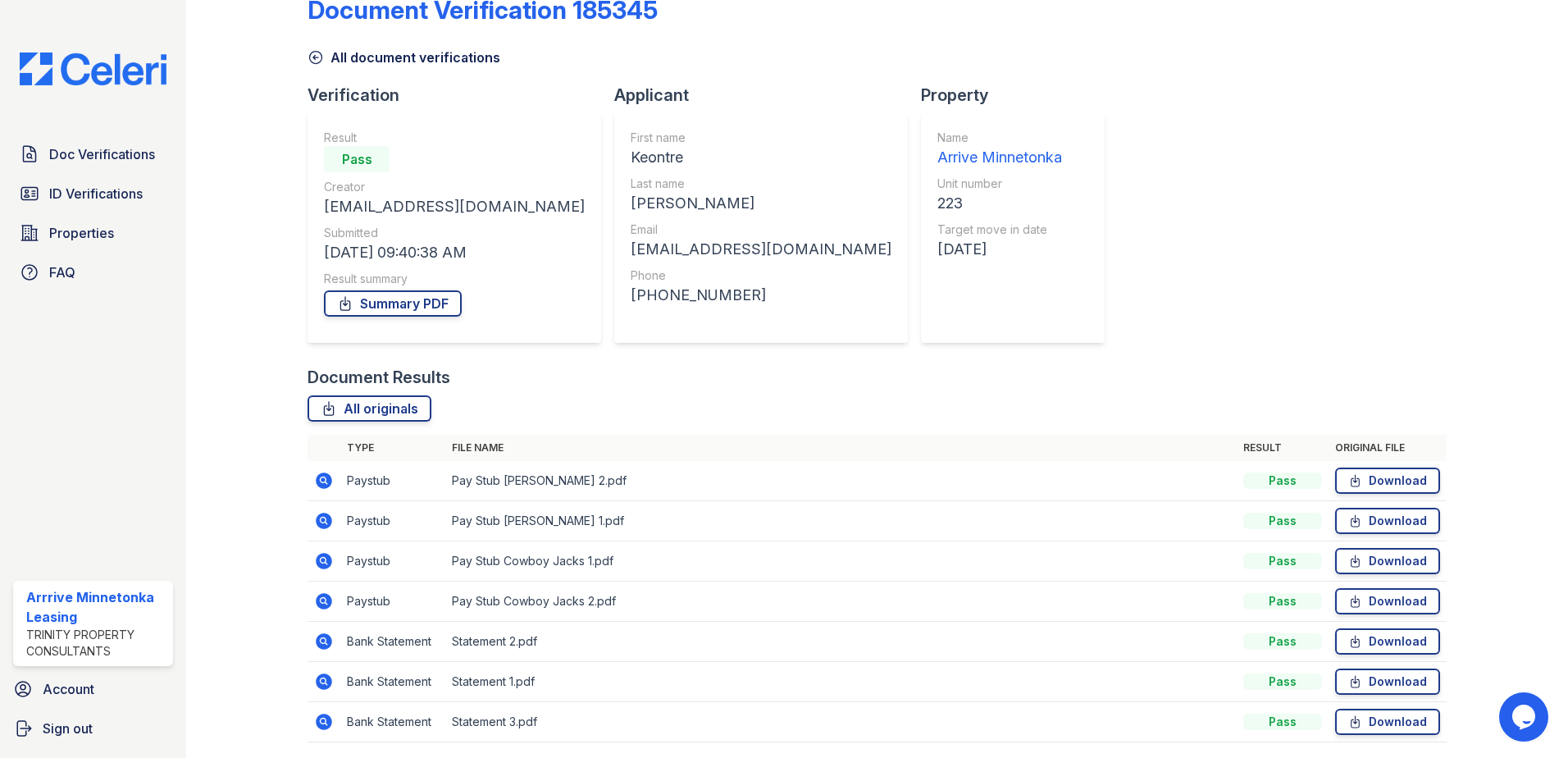
scroll to position [95, 0]
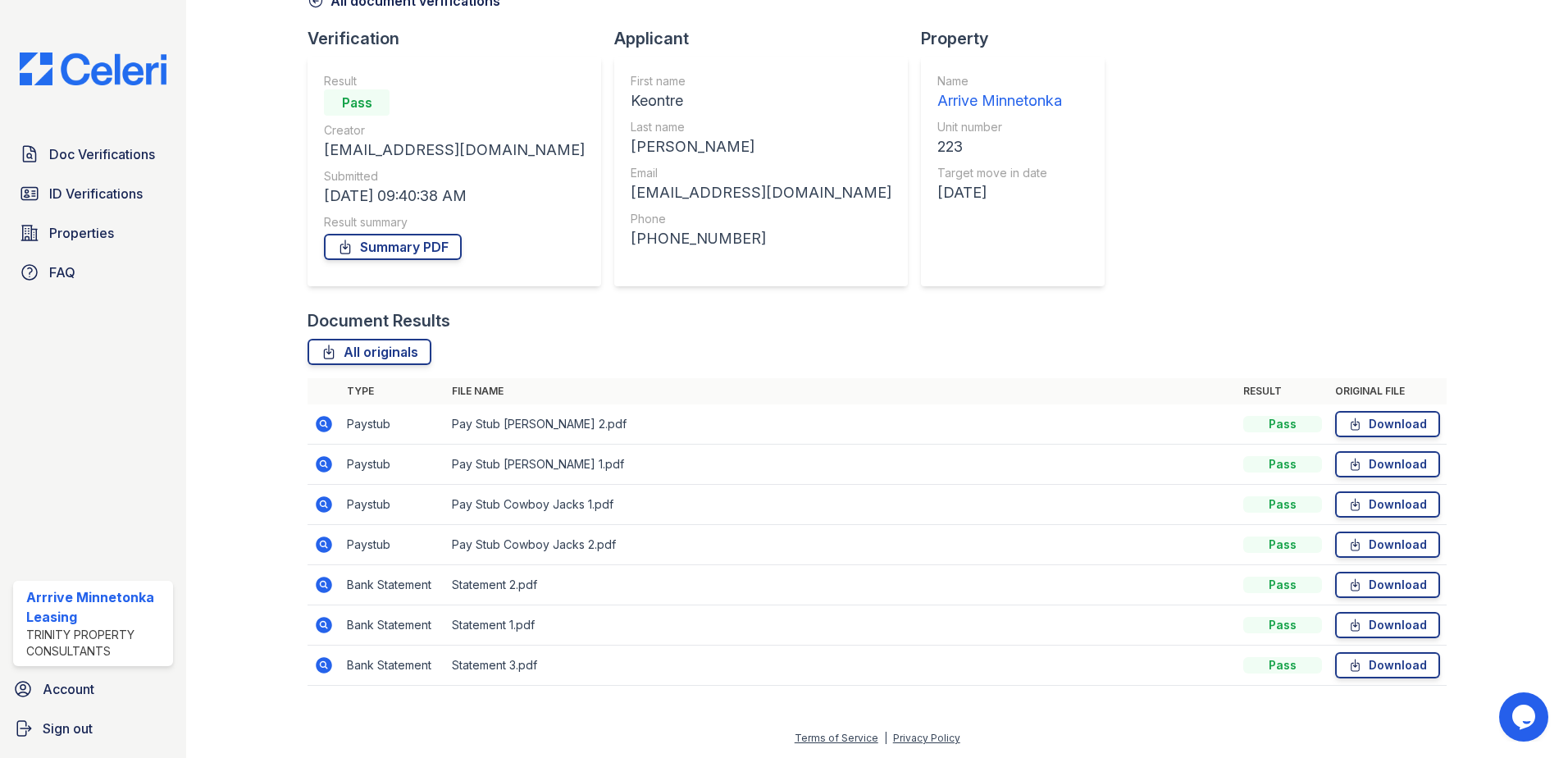
click at [328, 585] on icon at bounding box center [323, 584] width 16 height 16
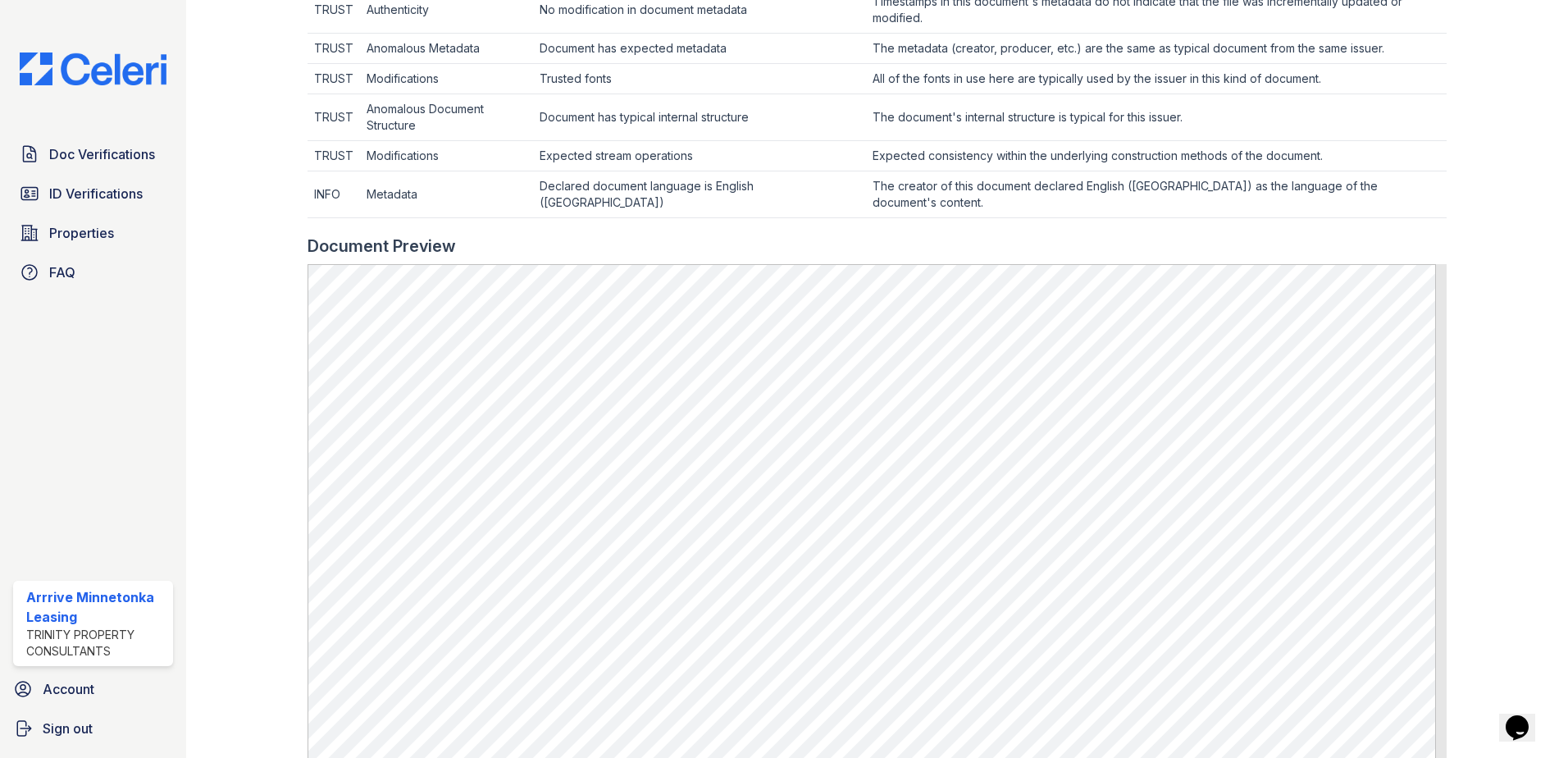
scroll to position [656, 0]
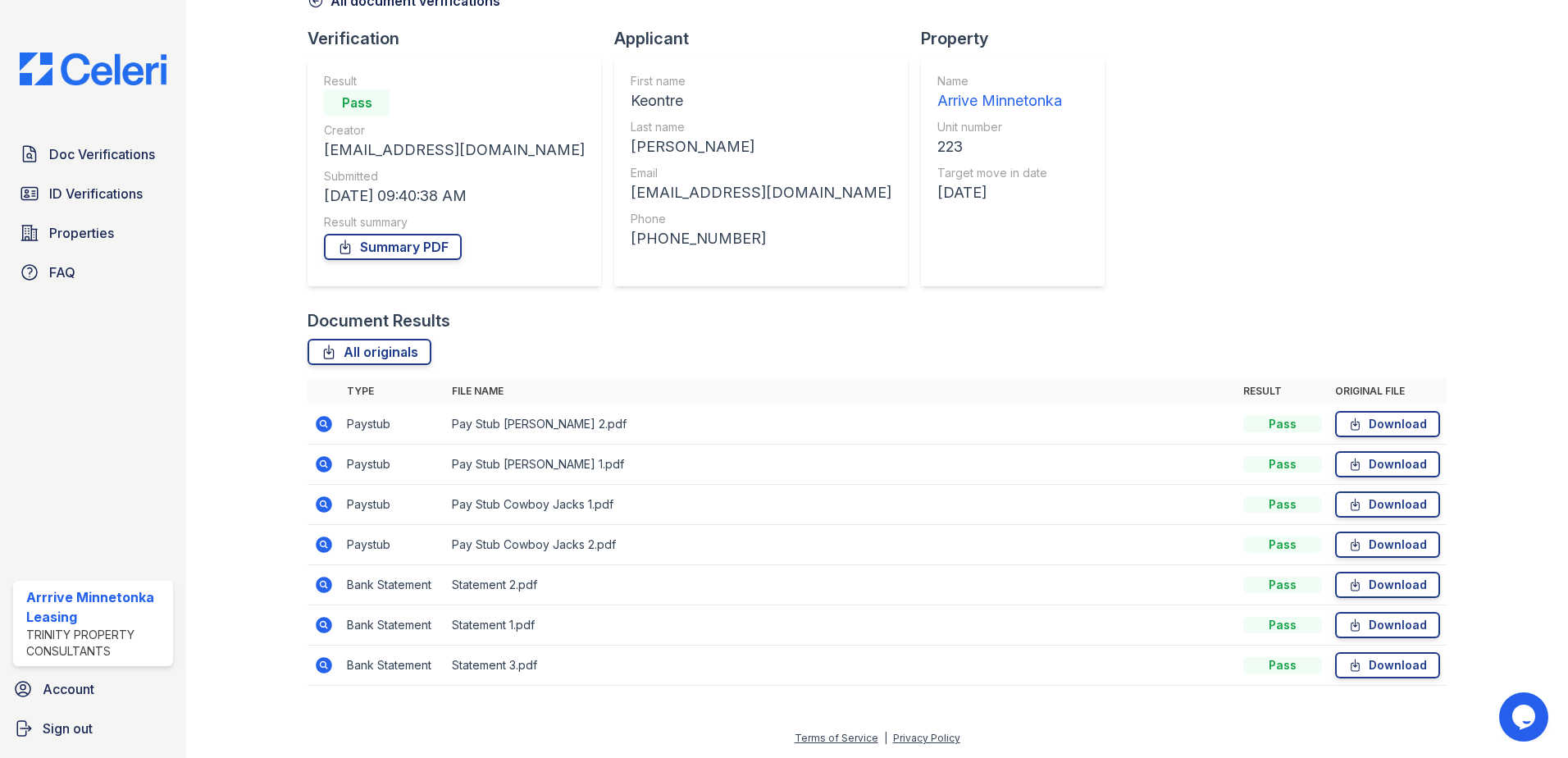
click at [319, 667] on icon at bounding box center [323, 664] width 16 height 16
